Goal: Find specific page/section: Find specific page/section

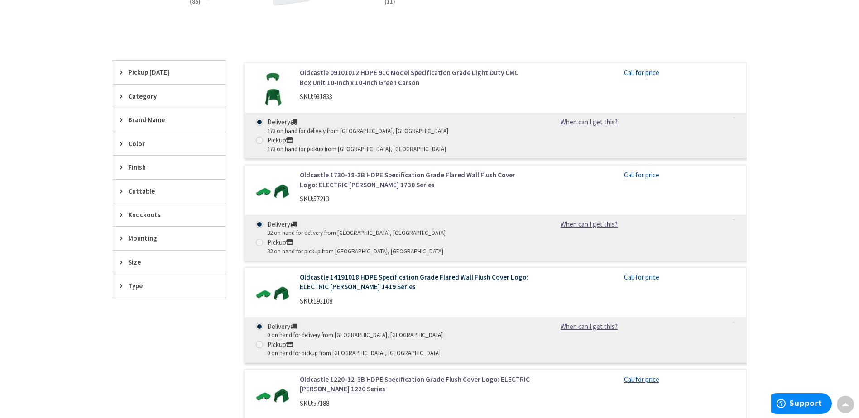
scroll to position [237, 0]
click at [363, 170] on link "Oldcastle 1730-18-3B HDPE Specification Grade Flared Wall Flush Cover Logo: ELE…" at bounding box center [415, 179] width 230 height 19
